Goal: Information Seeking & Learning: Learn about a topic

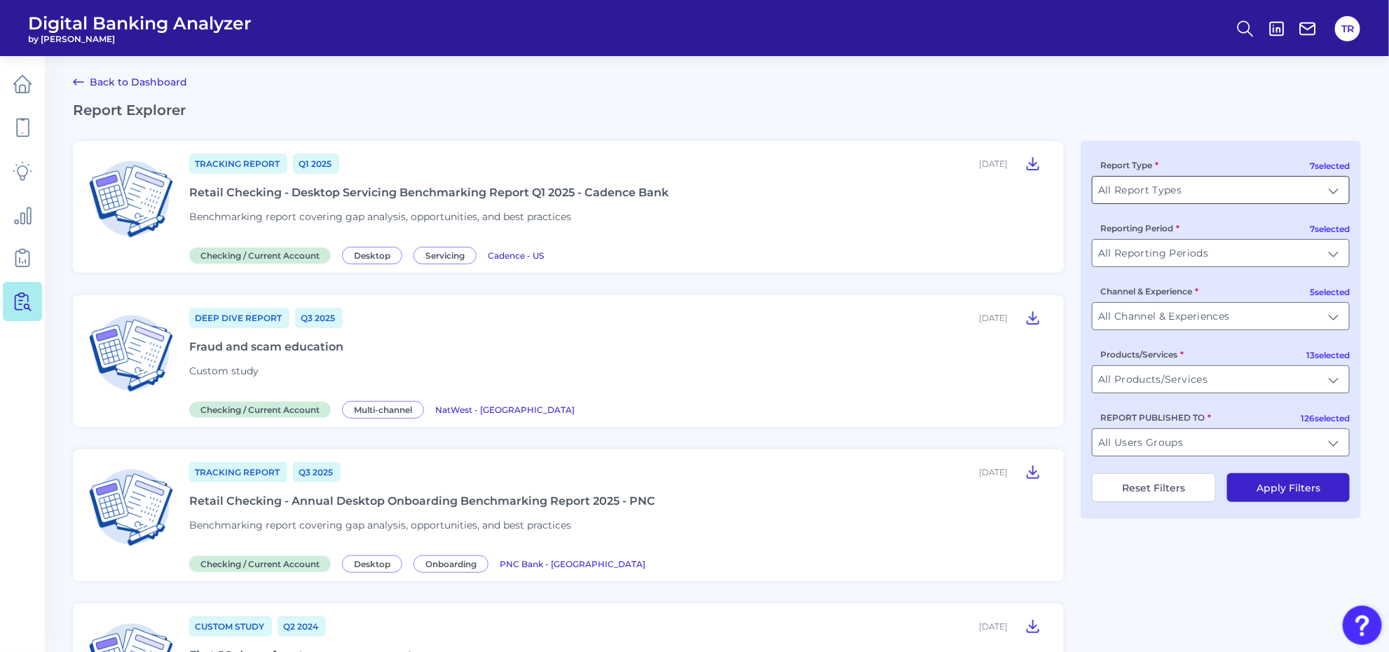
click at [1150, 189] on input "All Report Types" at bounding box center [1220, 190] width 256 height 27
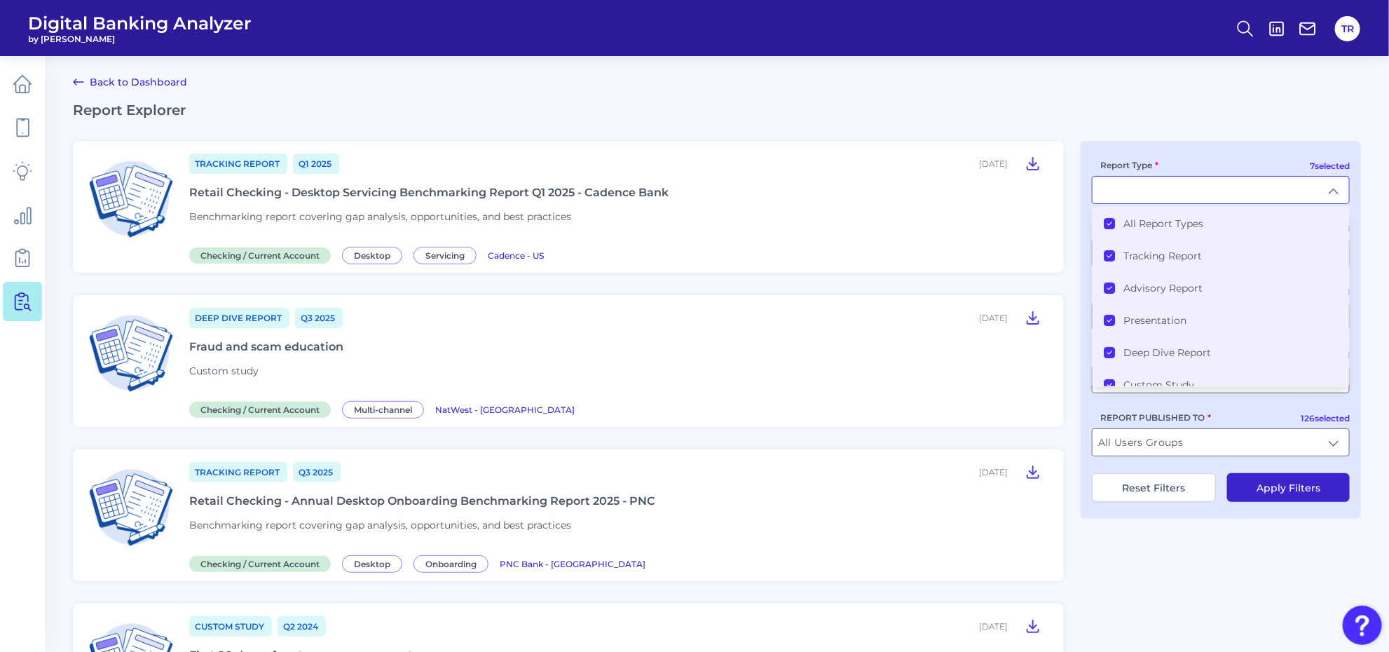
click at [1123, 222] on label "All Report Types" at bounding box center [1163, 223] width 80 height 13
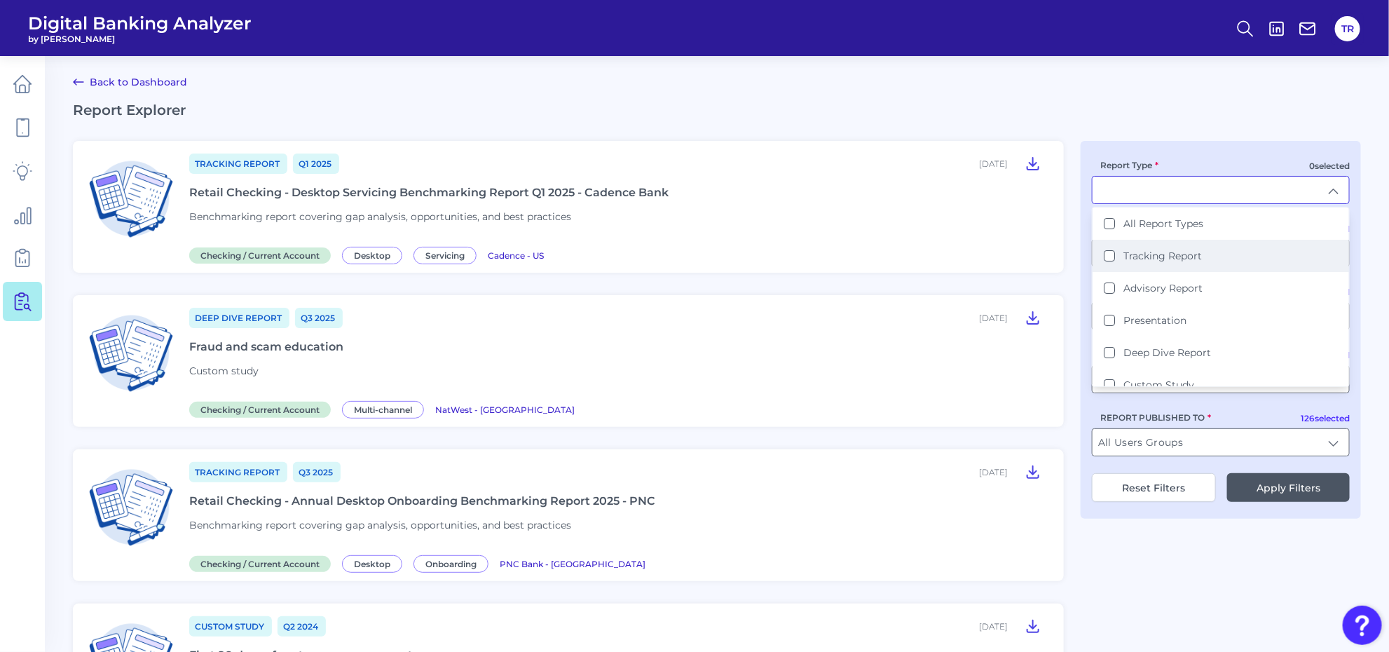
click at [1126, 253] on label "Tracking Report" at bounding box center [1162, 255] width 78 height 13
type input "Tracking Report"
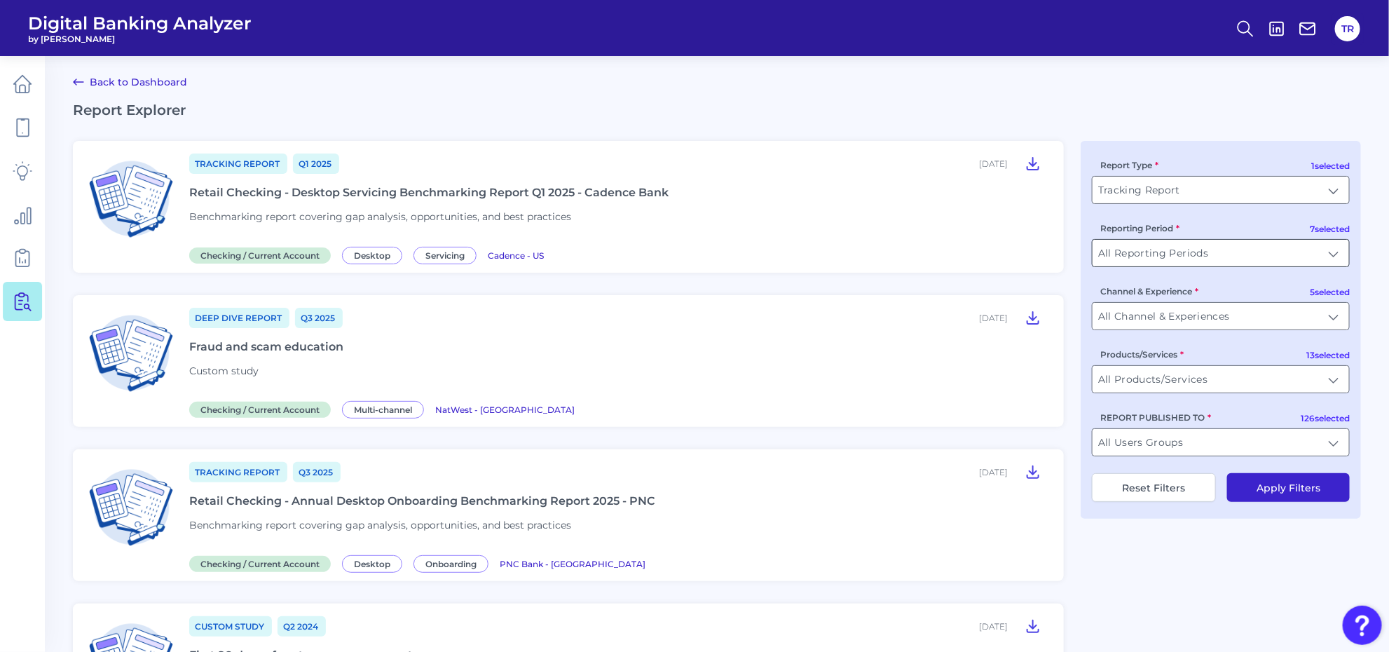
click at [1167, 257] on input "All Reporting Periods" at bounding box center [1220, 253] width 256 height 27
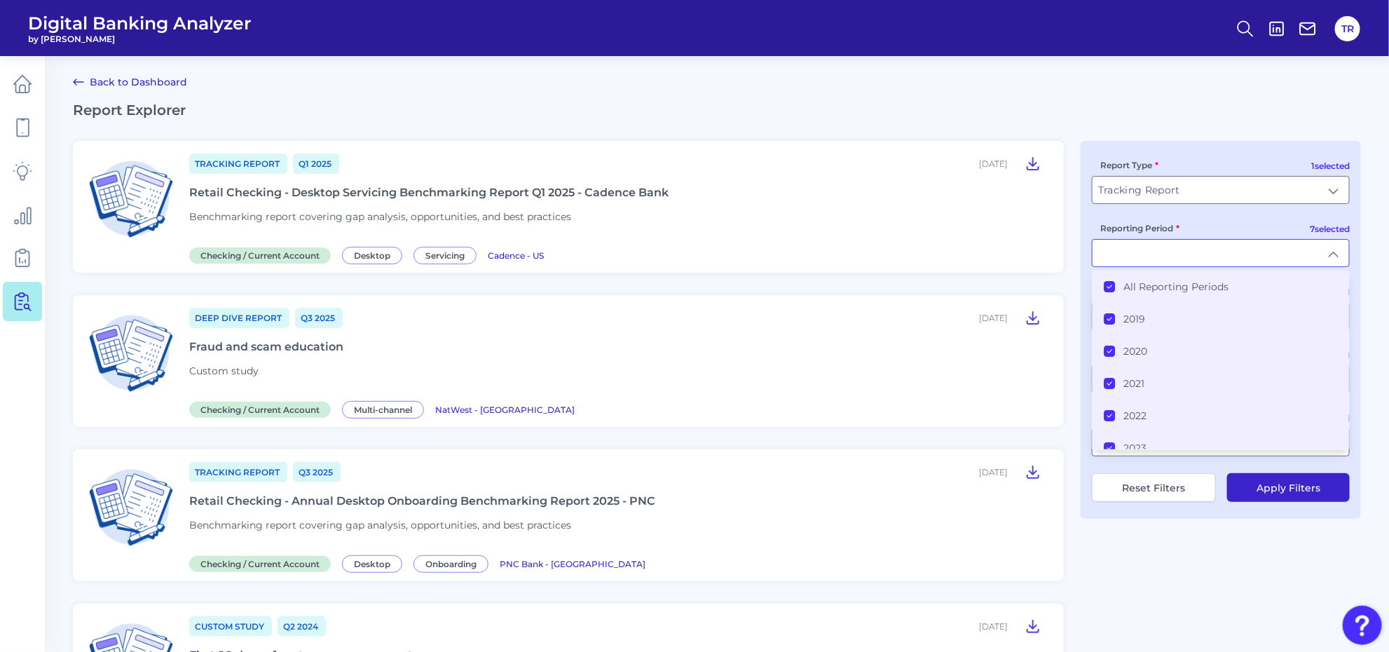
type input "All Reporting Periods"
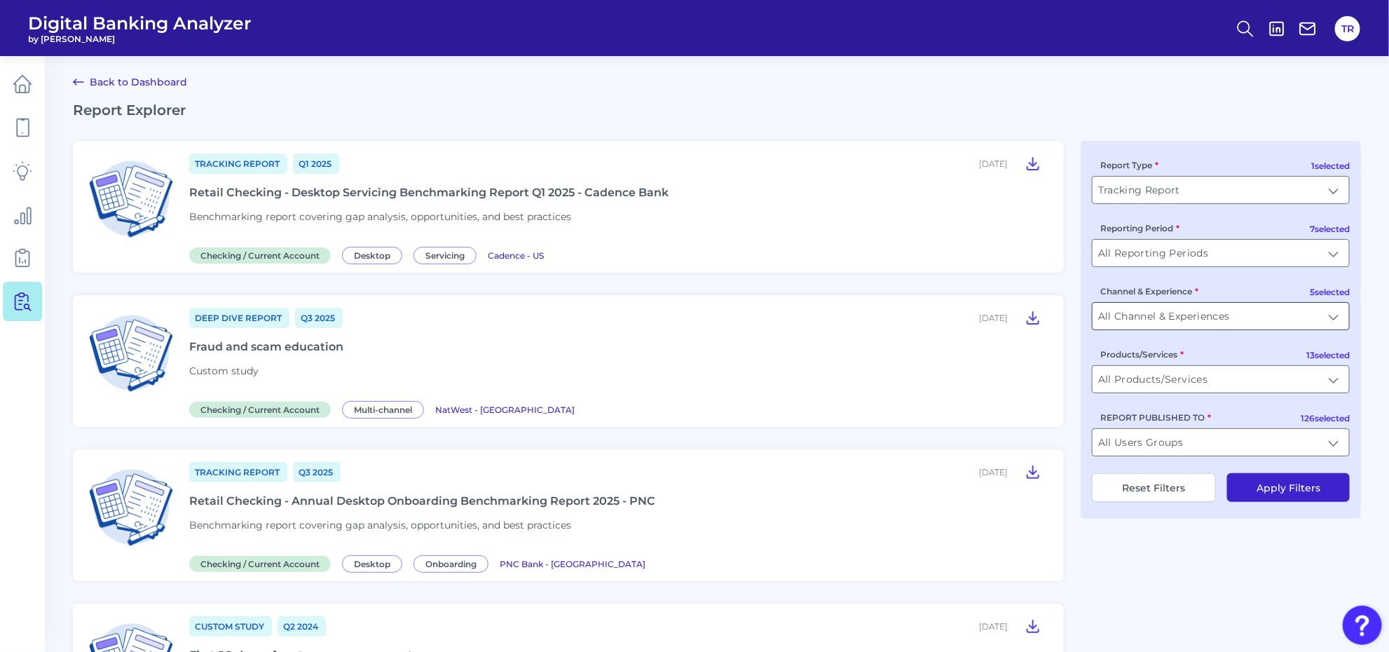
click at [1156, 321] on input "All Channel & Experiences" at bounding box center [1220, 316] width 256 height 27
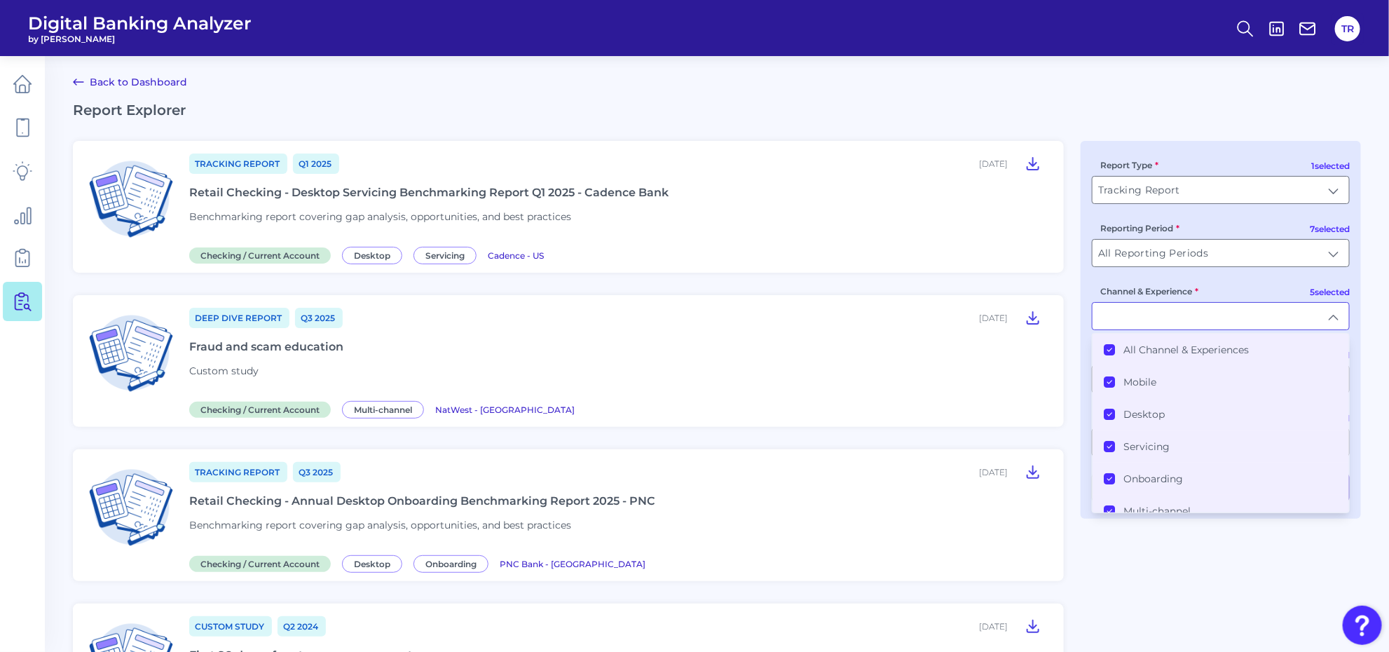
click at [1142, 352] on label "All Channel & Experiences" at bounding box center [1185, 349] width 125 height 13
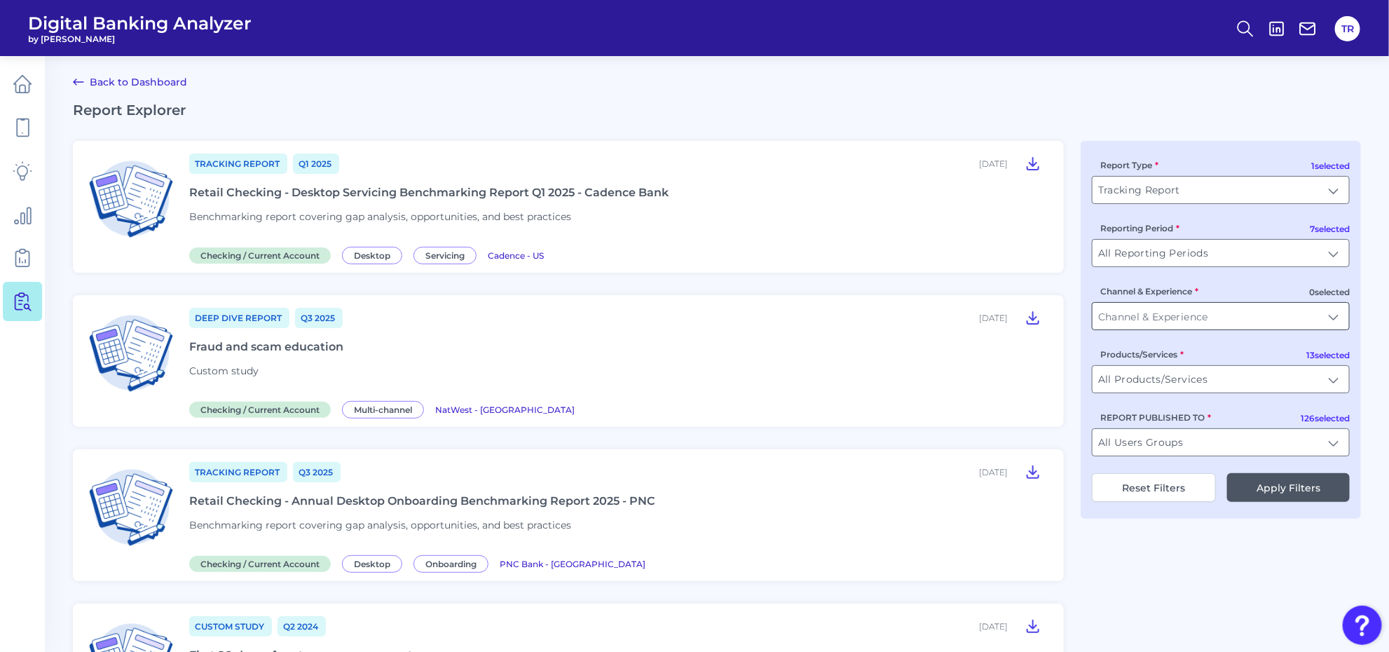
click at [1151, 313] on input "Channel & Experience" at bounding box center [1220, 316] width 256 height 27
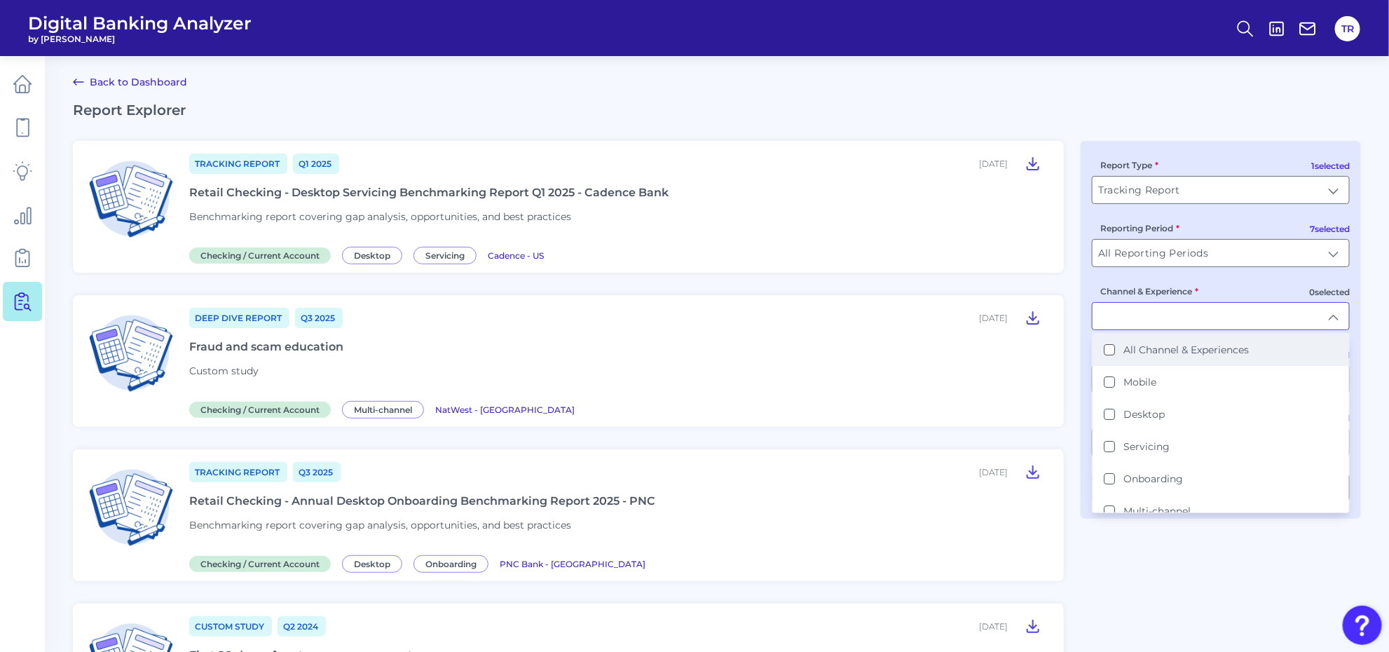
click at [1150, 351] on label "All Channel & Experiences" at bounding box center [1185, 349] width 125 height 13
type input "All Channel & Experiences"
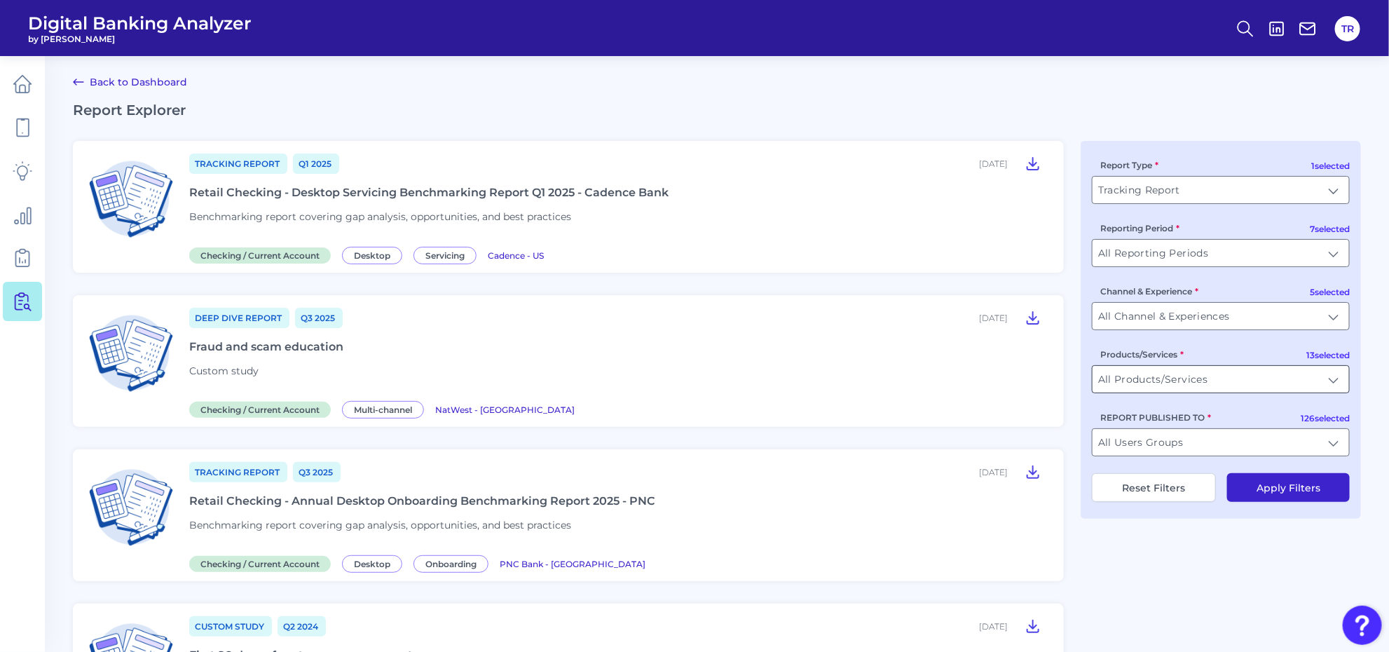
click at [1156, 380] on input "All Products/Services" at bounding box center [1220, 379] width 256 height 27
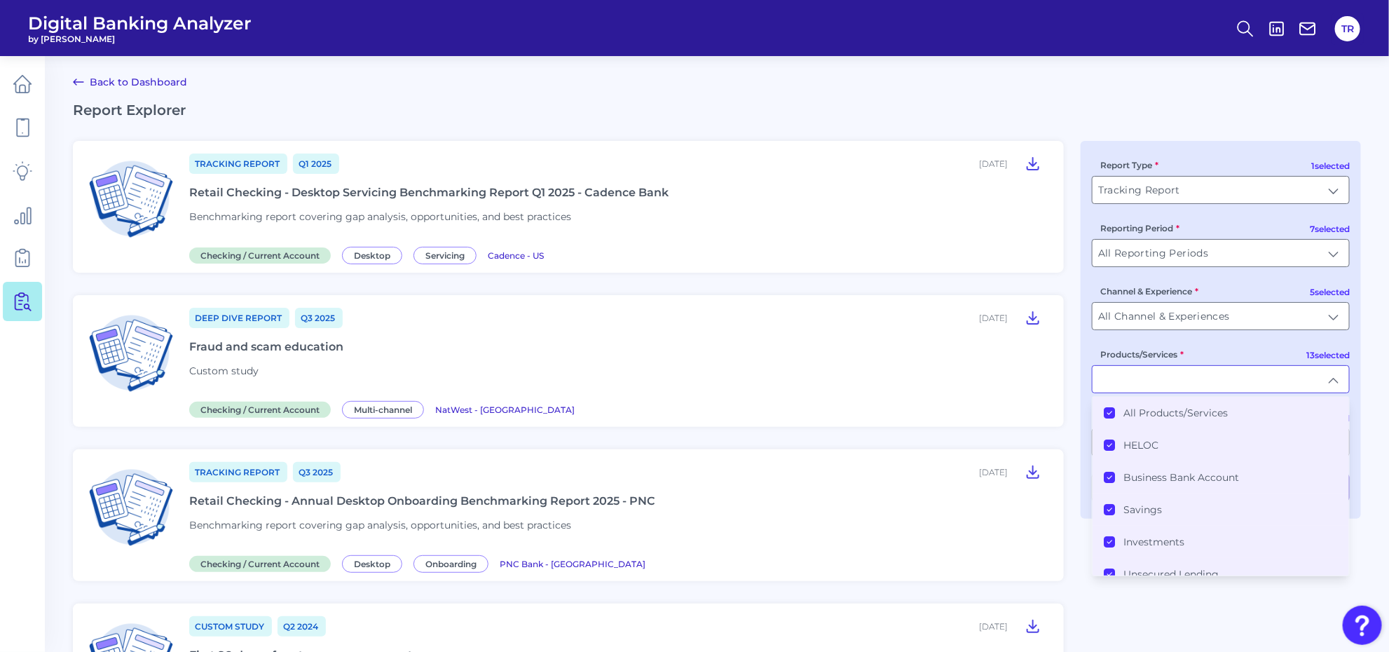
click at [1142, 418] on label "All Products/Services" at bounding box center [1175, 412] width 104 height 13
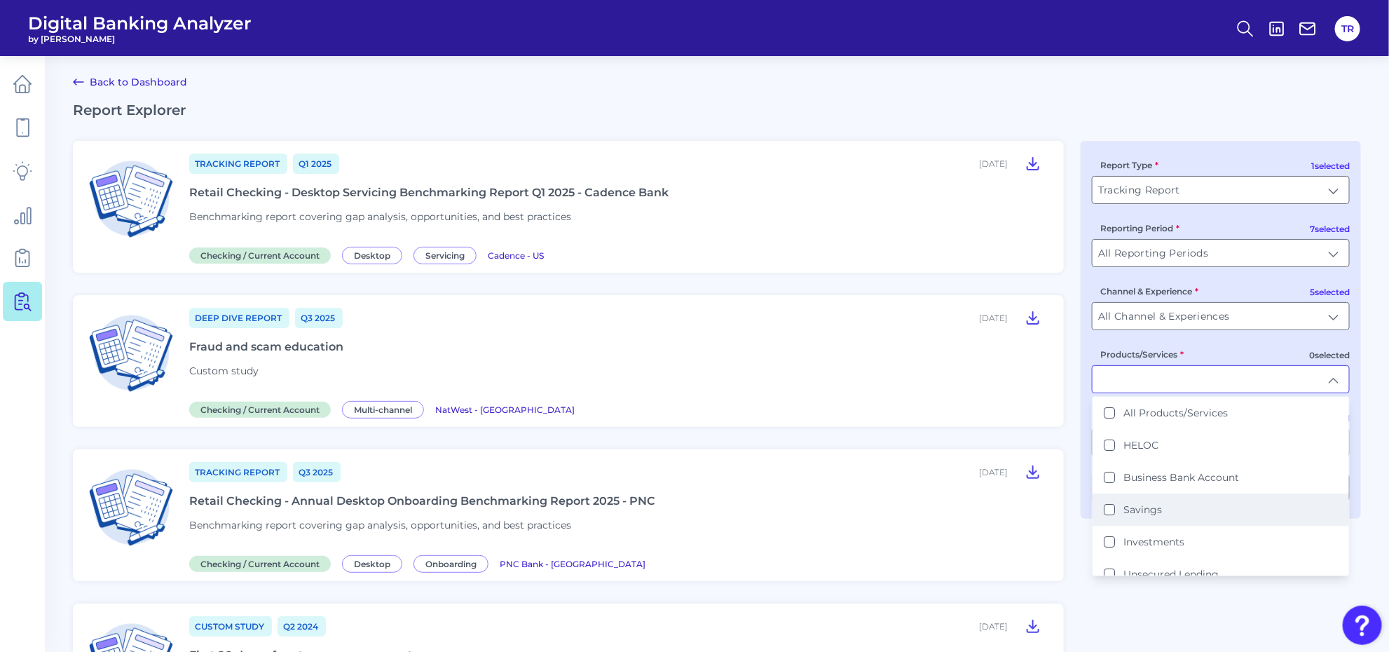
click at [1139, 507] on label "Savings" at bounding box center [1142, 509] width 39 height 13
type input "Savings"
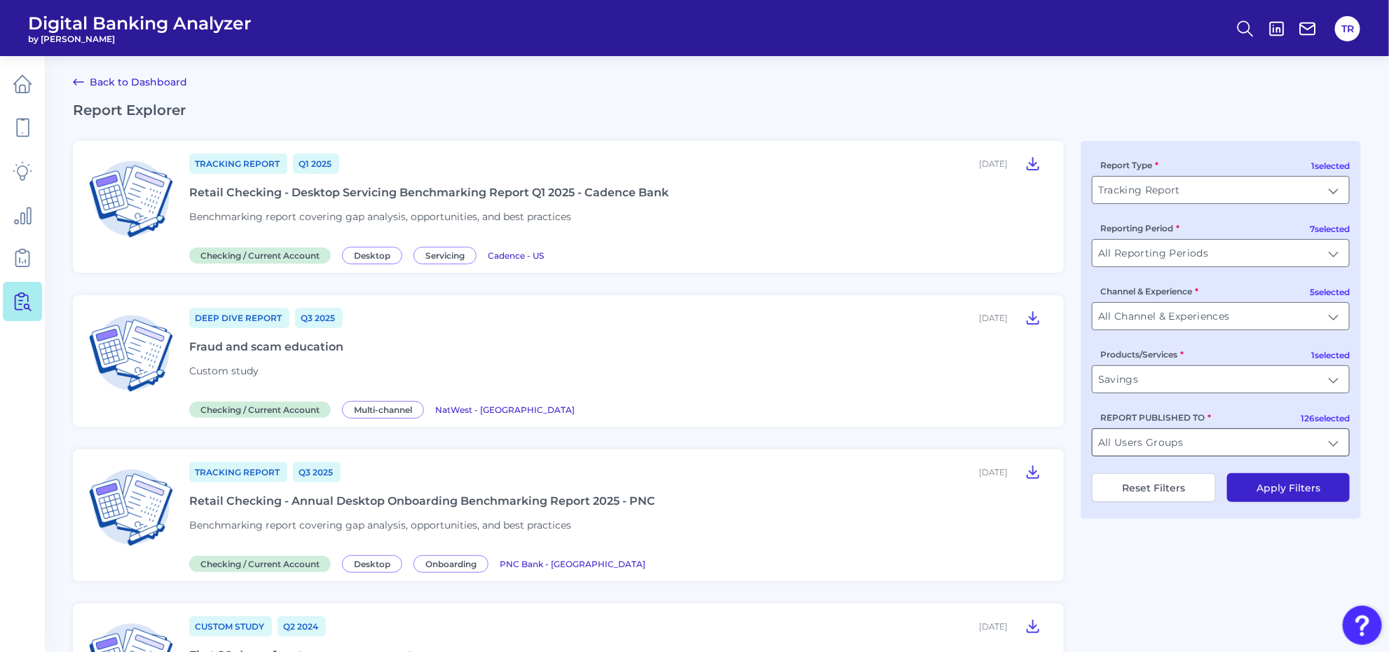
click at [1162, 449] on input "All Users Groups" at bounding box center [1220, 442] width 256 height 27
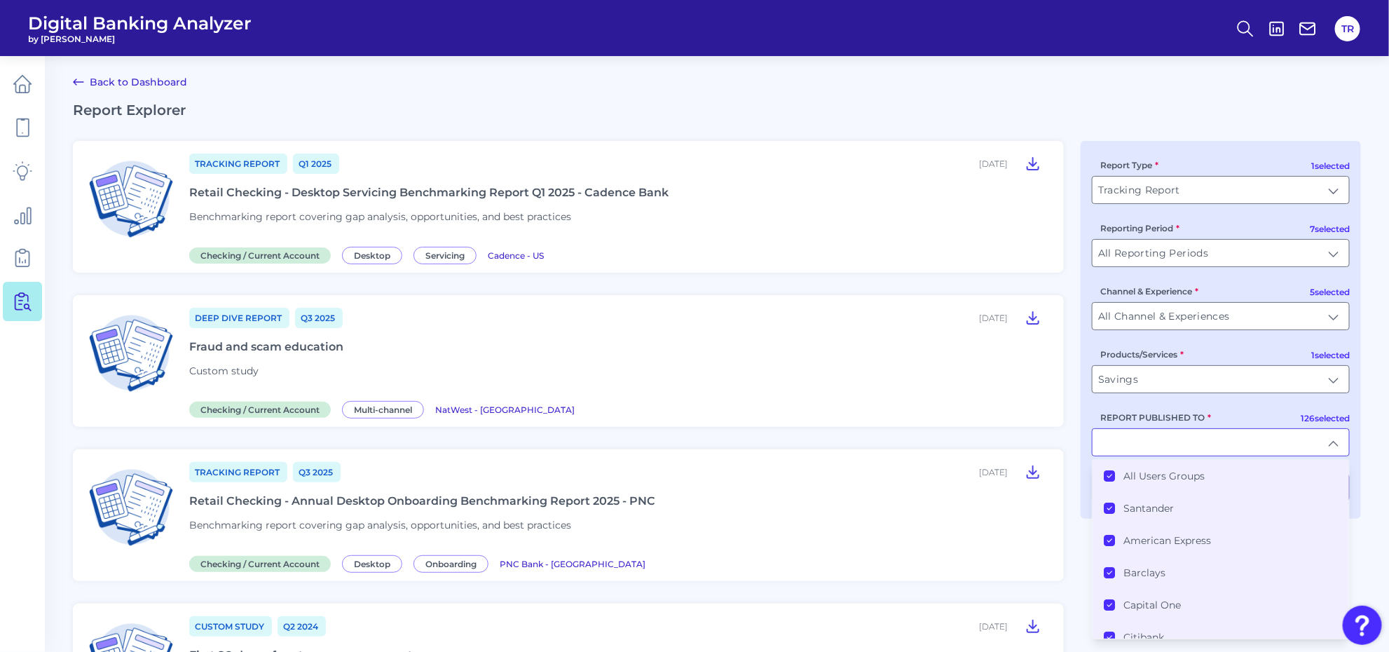
type input "All Users Groups"
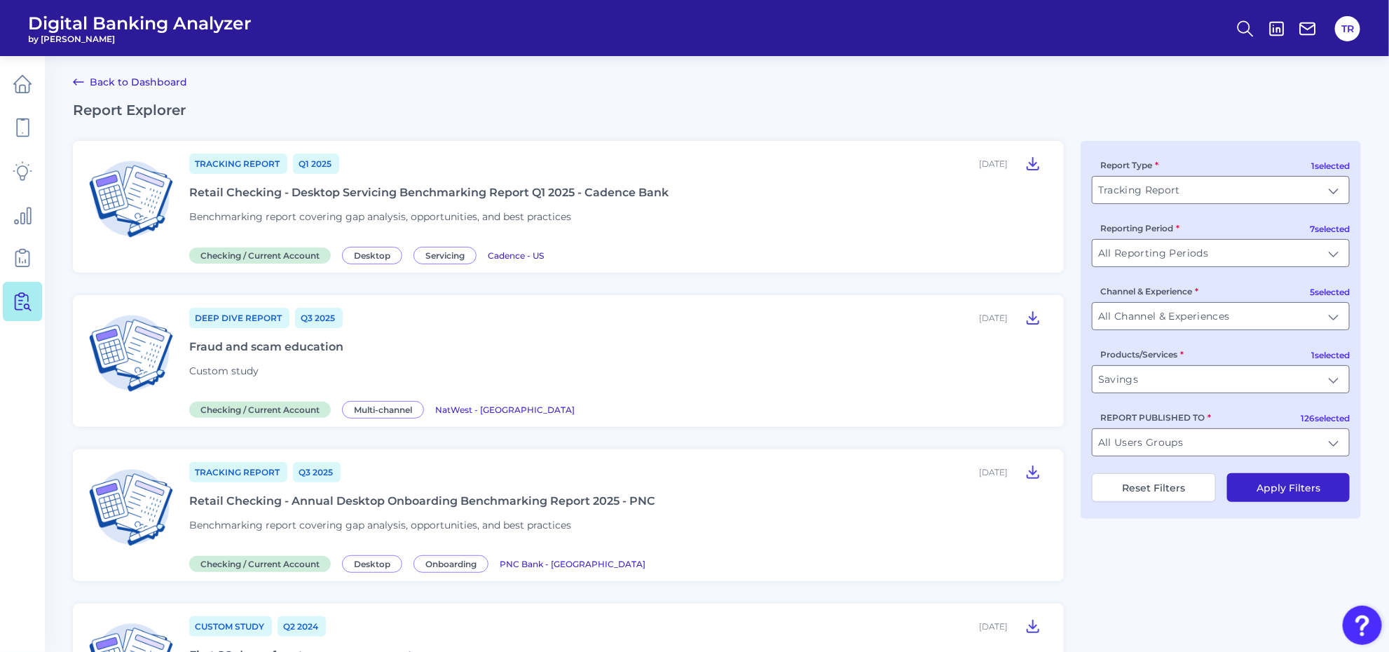
click at [1304, 488] on button "Apply Filters" at bounding box center [1288, 487] width 123 height 29
